Goal: Transaction & Acquisition: Download file/media

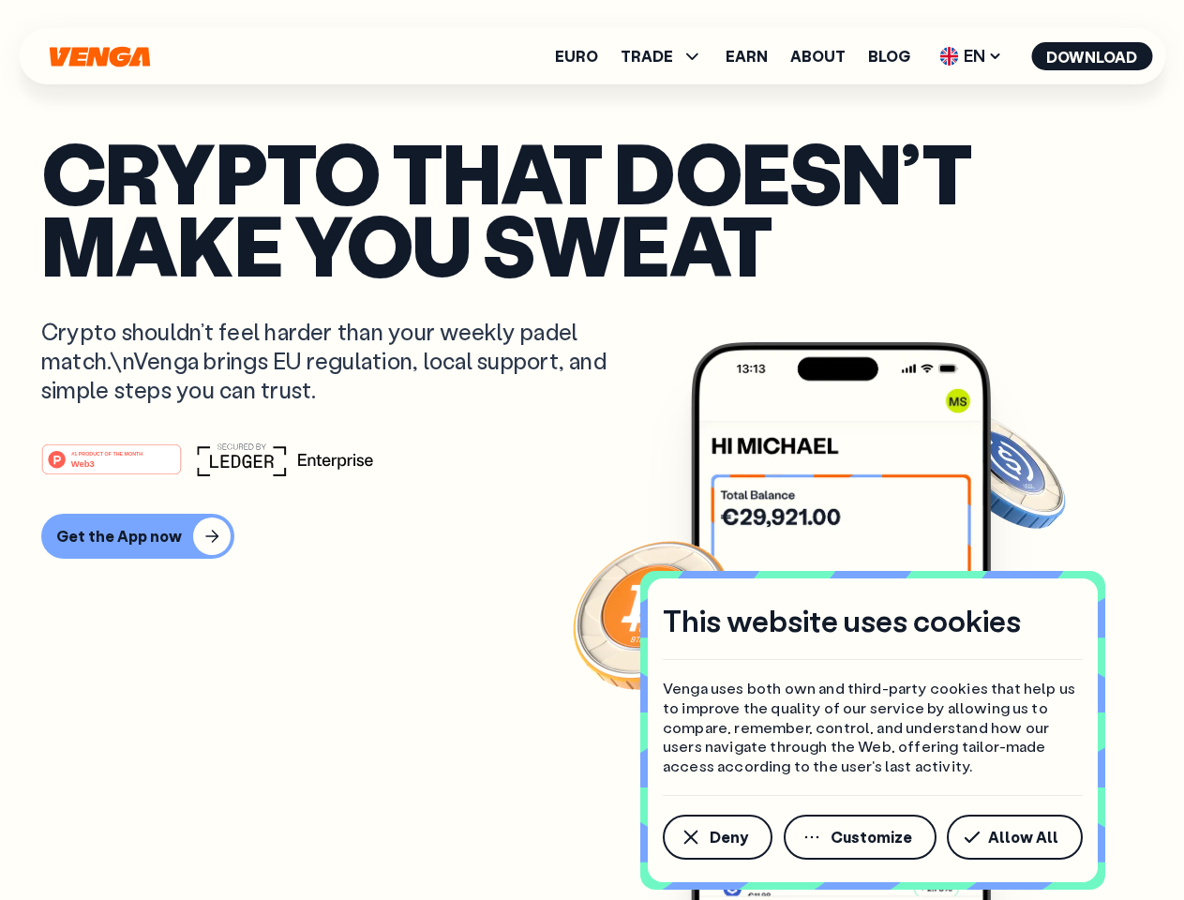
click at [592, 450] on div "#1 PRODUCT OF THE MONTH Web3" at bounding box center [592, 459] width 1102 height 34
click at [716, 837] on span "Deny" at bounding box center [729, 837] width 38 height 15
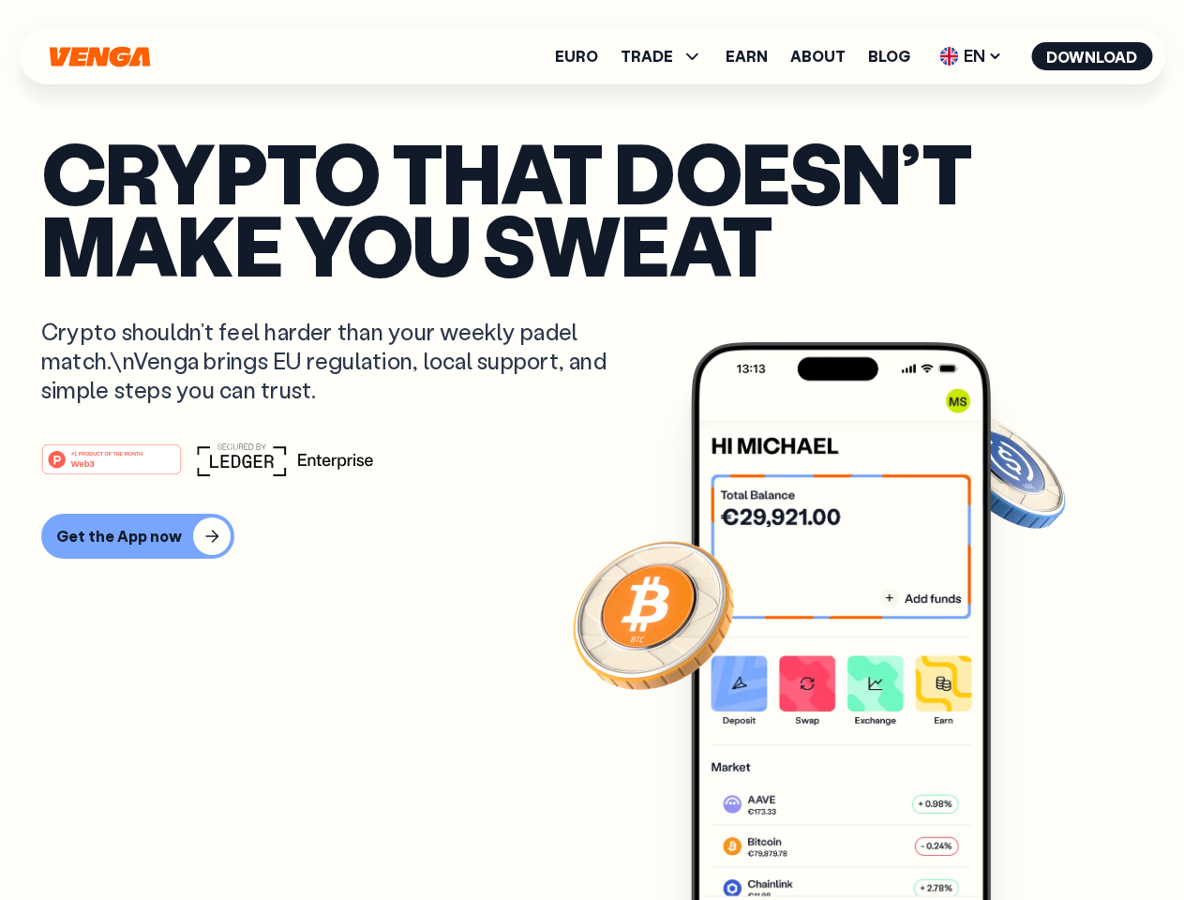
click at [862, 837] on img at bounding box center [841, 656] width 300 height 628
click at [1018, 837] on article "Crypto that doesn’t make you sweat Crypto shouldn’t feel harder than your weekl…" at bounding box center [592, 487] width 1102 height 703
click at [667, 56] on span "TRADE" at bounding box center [647, 56] width 52 height 15
click at [971, 56] on span "EN" at bounding box center [971, 56] width 76 height 30
click at [1092, 56] on button "Download" at bounding box center [1091, 56] width 121 height 28
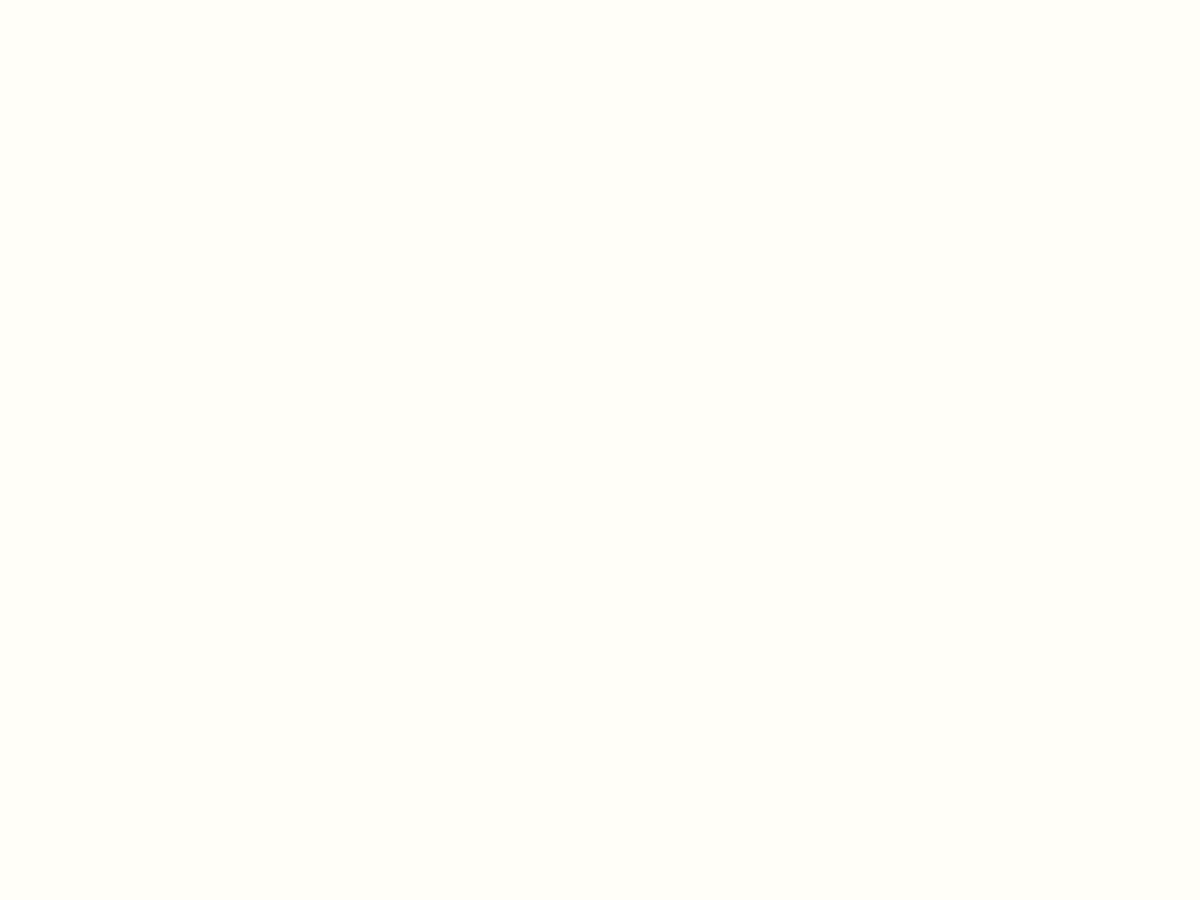
click at [592, 0] on html "This website uses cookies Venga uses both own and third-party cookies that help…" at bounding box center [600, 0] width 1200 height 0
click at [135, 0] on html "This website uses cookies Venga uses both own and third-party cookies that help…" at bounding box center [600, 0] width 1200 height 0
click at [114, 0] on html "This website uses cookies Venga uses both own and third-party cookies that help…" at bounding box center [600, 0] width 1200 height 0
